Goal: Information Seeking & Learning: Learn about a topic

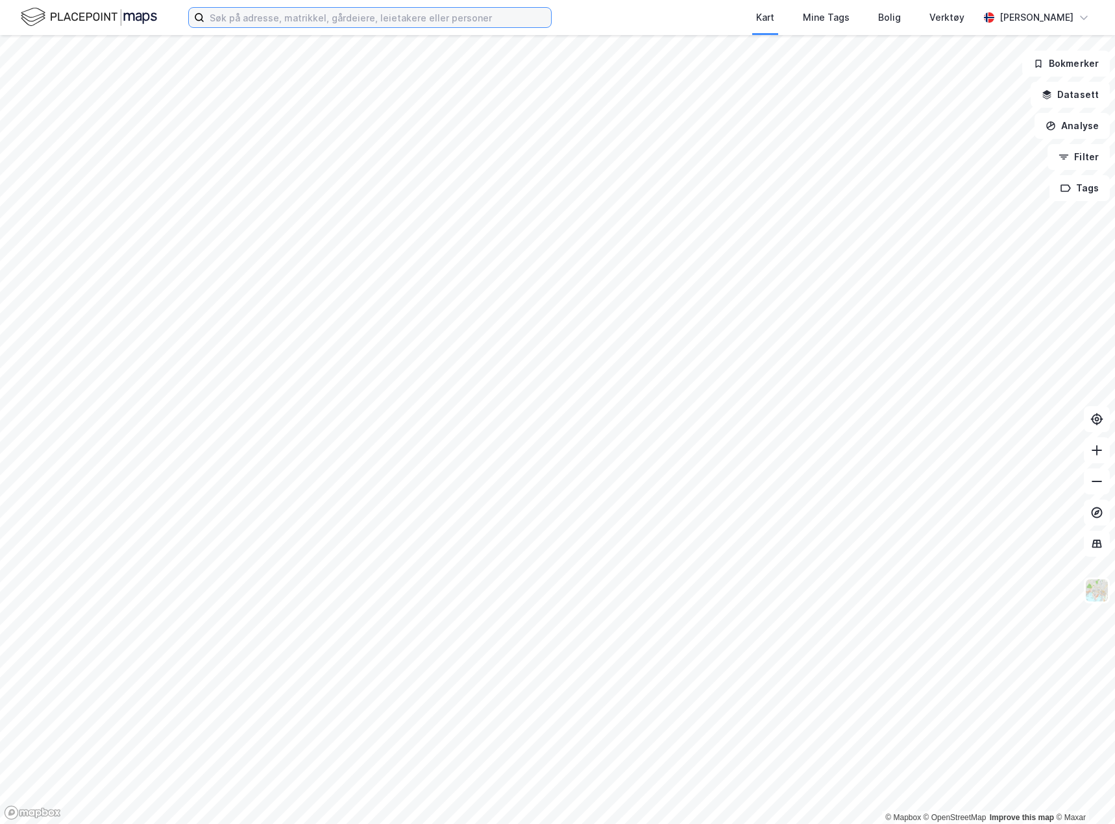
click at [254, 23] on input at bounding box center [377, 17] width 346 height 19
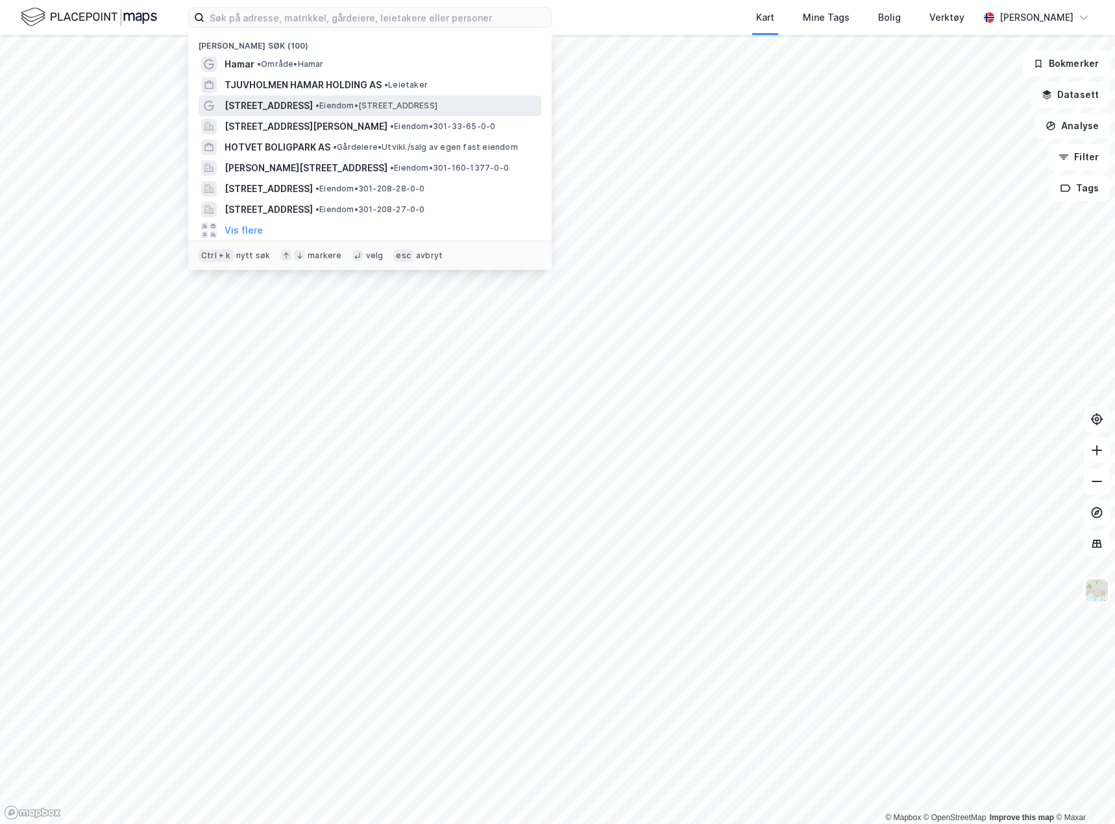
click at [315, 101] on span "•" at bounding box center [317, 106] width 4 height 10
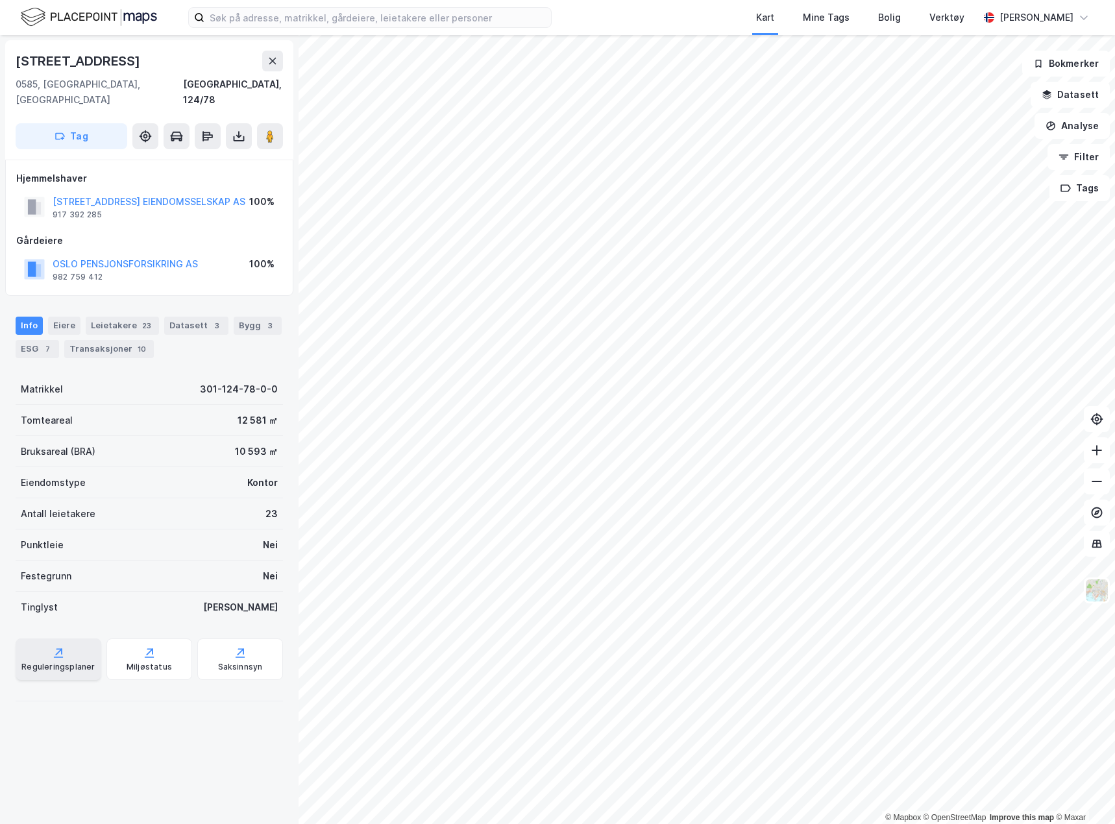
click at [89, 662] on div "Reguleringsplaner" at bounding box center [57, 667] width 73 height 10
